Goal: Information Seeking & Learning: Learn about a topic

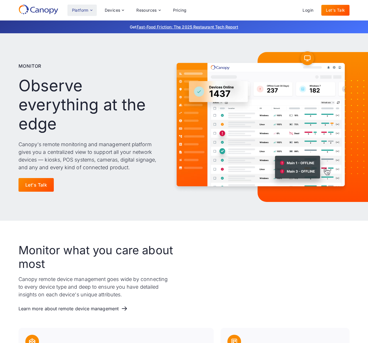
click at [84, 13] on div "Platform" at bounding box center [81, 10] width 29 height 11
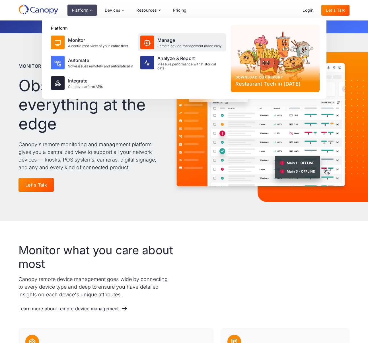
click at [179, 43] on div "Manage" at bounding box center [189, 40] width 65 height 7
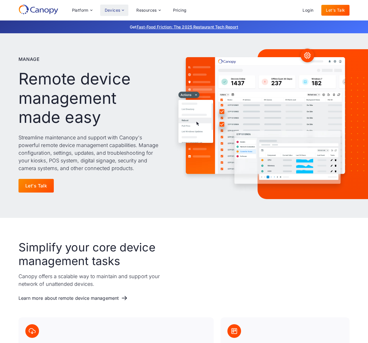
scroll to position [6, 0]
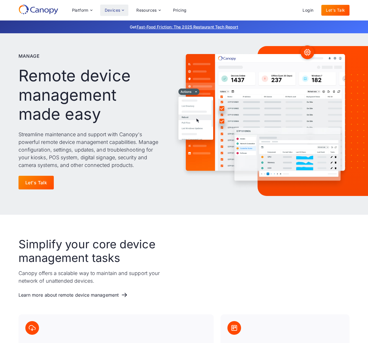
click at [113, 15] on div "Devices" at bounding box center [114, 10] width 28 height 11
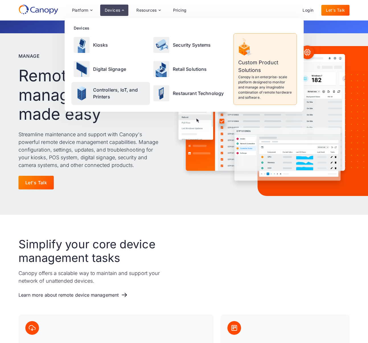
click at [115, 88] on p "Controllers, IoT, and Printers" at bounding box center [120, 93] width 55 height 14
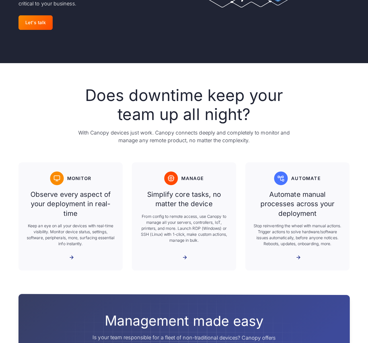
scroll to position [198, 0]
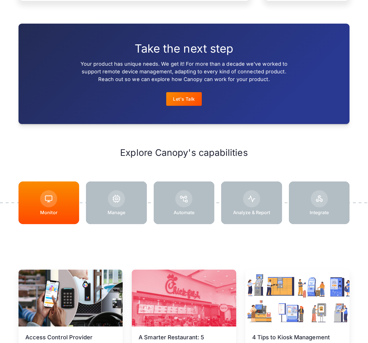
scroll to position [604, 0]
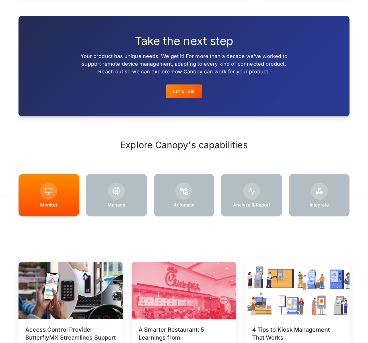
click at [124, 192] on div at bounding box center [116, 191] width 17 height 17
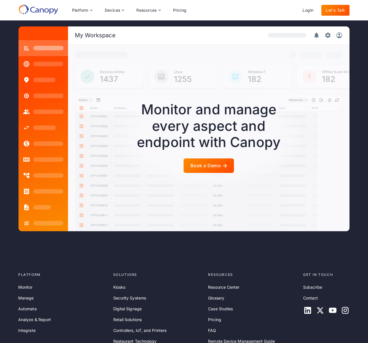
scroll to position [1344, 0]
